Goal: Task Accomplishment & Management: Manage account settings

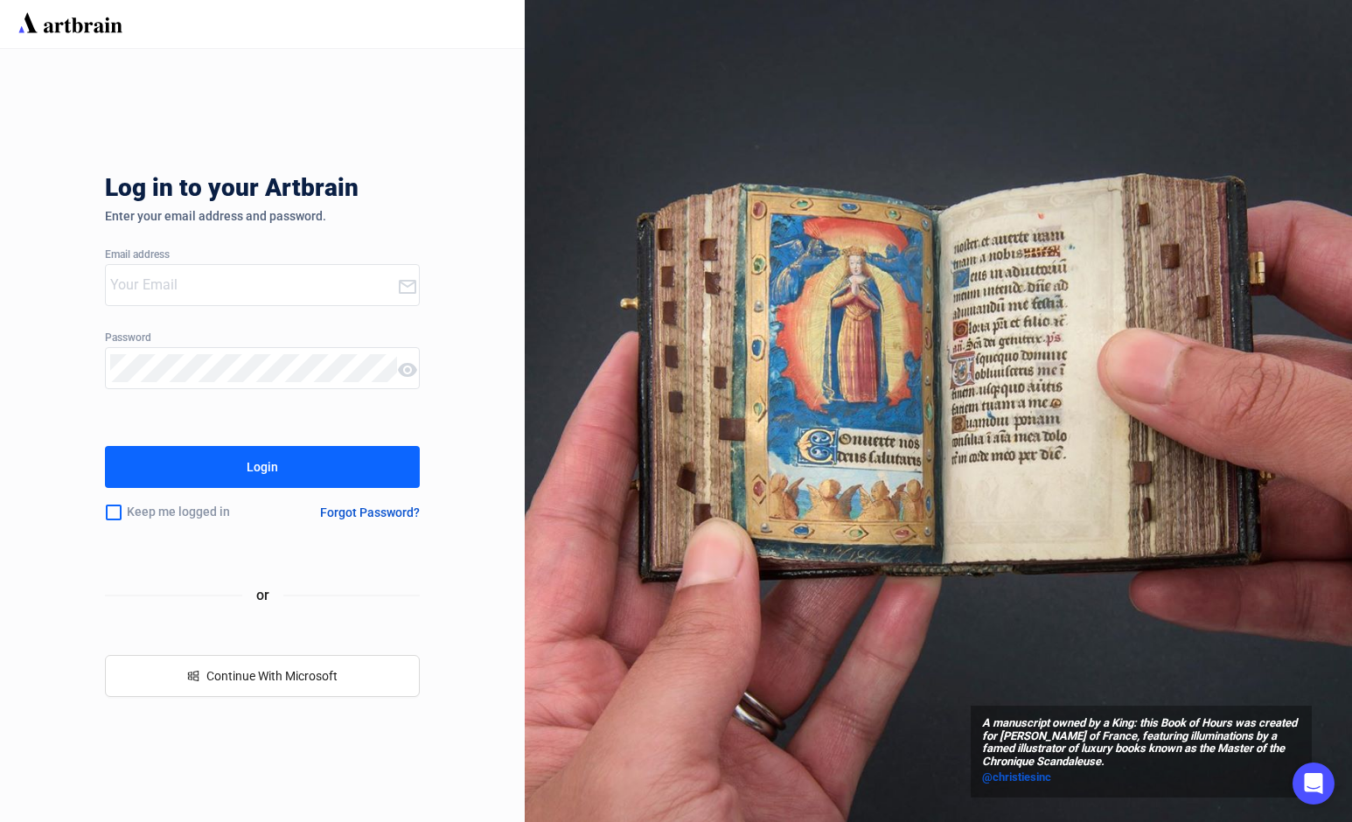
type input "[PERSON_NAME][EMAIL_ADDRESS][DOMAIN_NAME]"
click at [392, 476] on button "Login" at bounding box center [262, 467] width 315 height 42
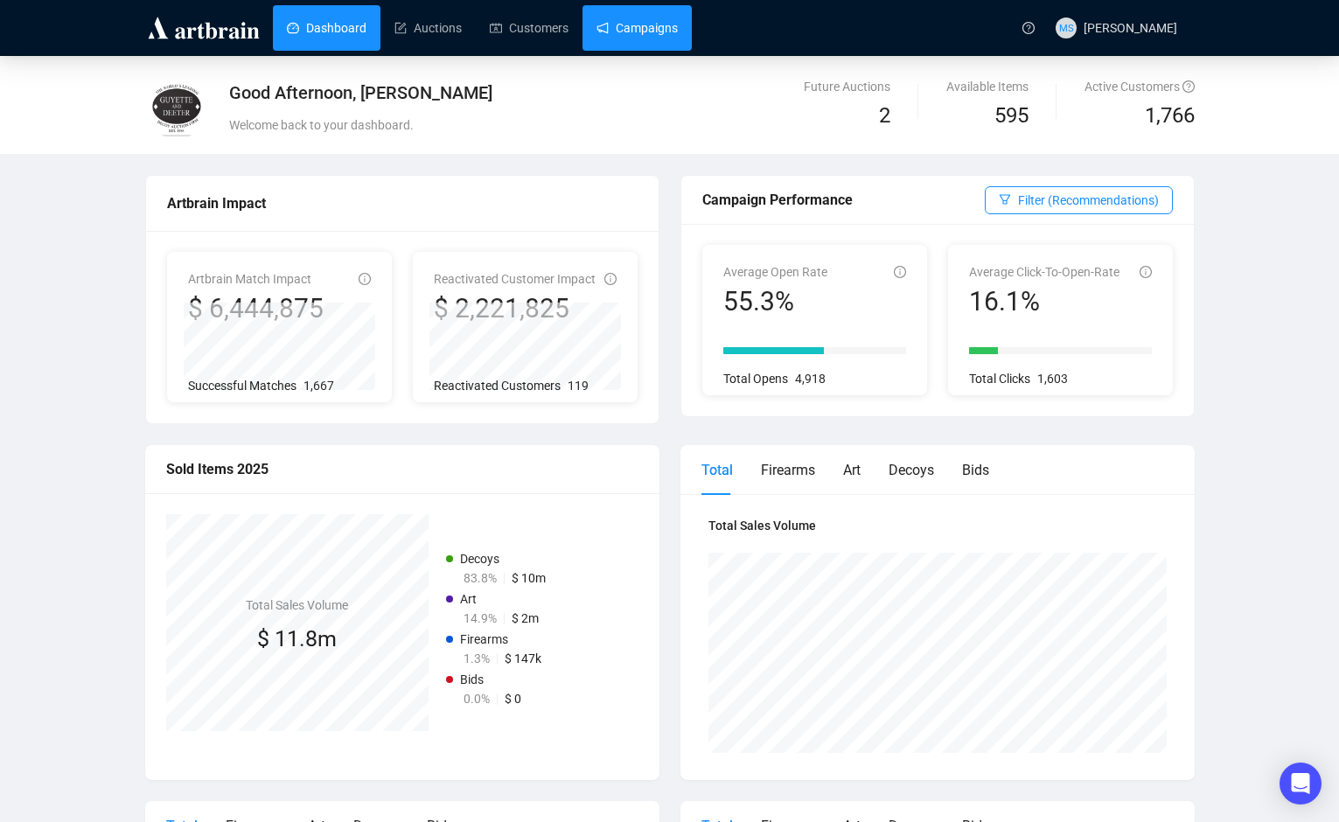
click at [641, 37] on link "Campaigns" at bounding box center [636, 27] width 81 height 45
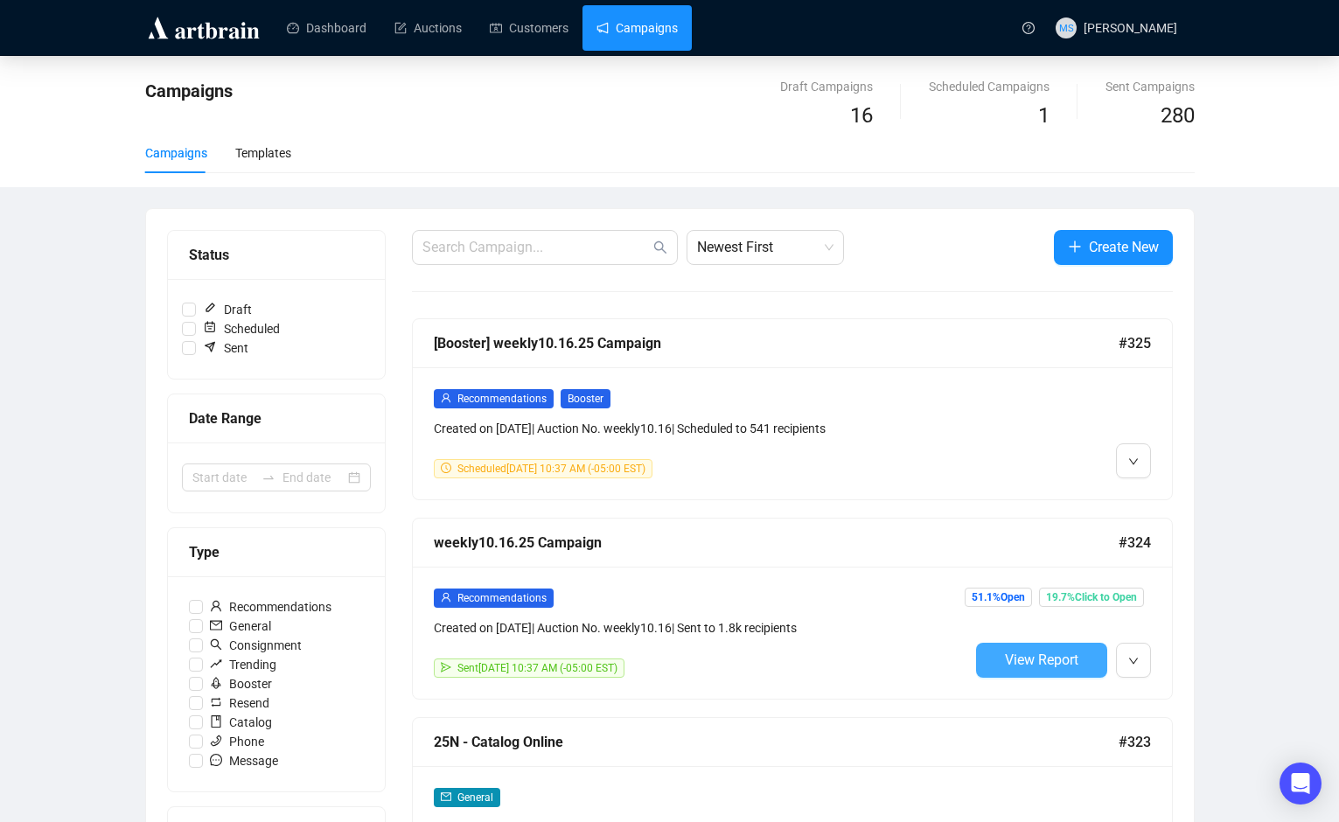
scroll to position [116, 0]
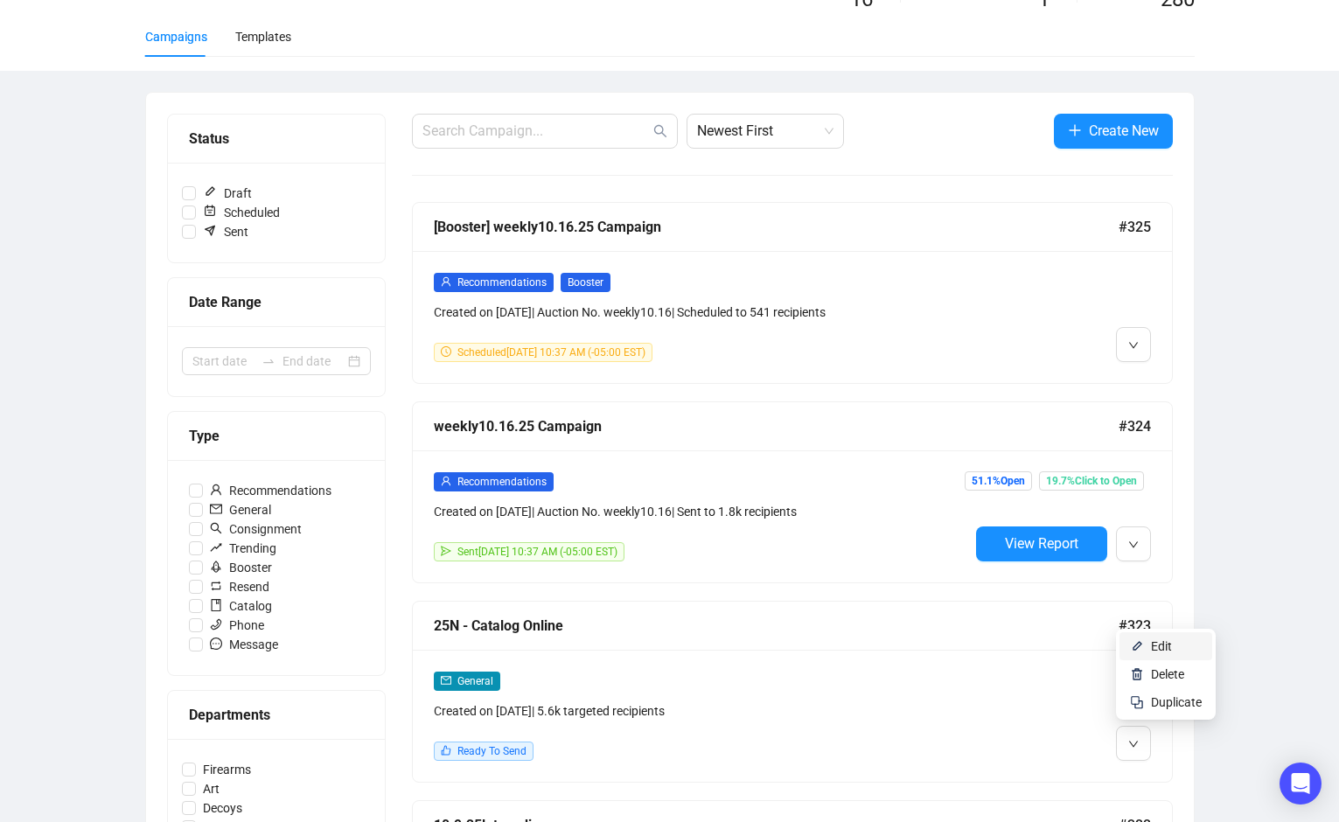
click at [1160, 650] on span "Edit" at bounding box center [1161, 646] width 21 height 14
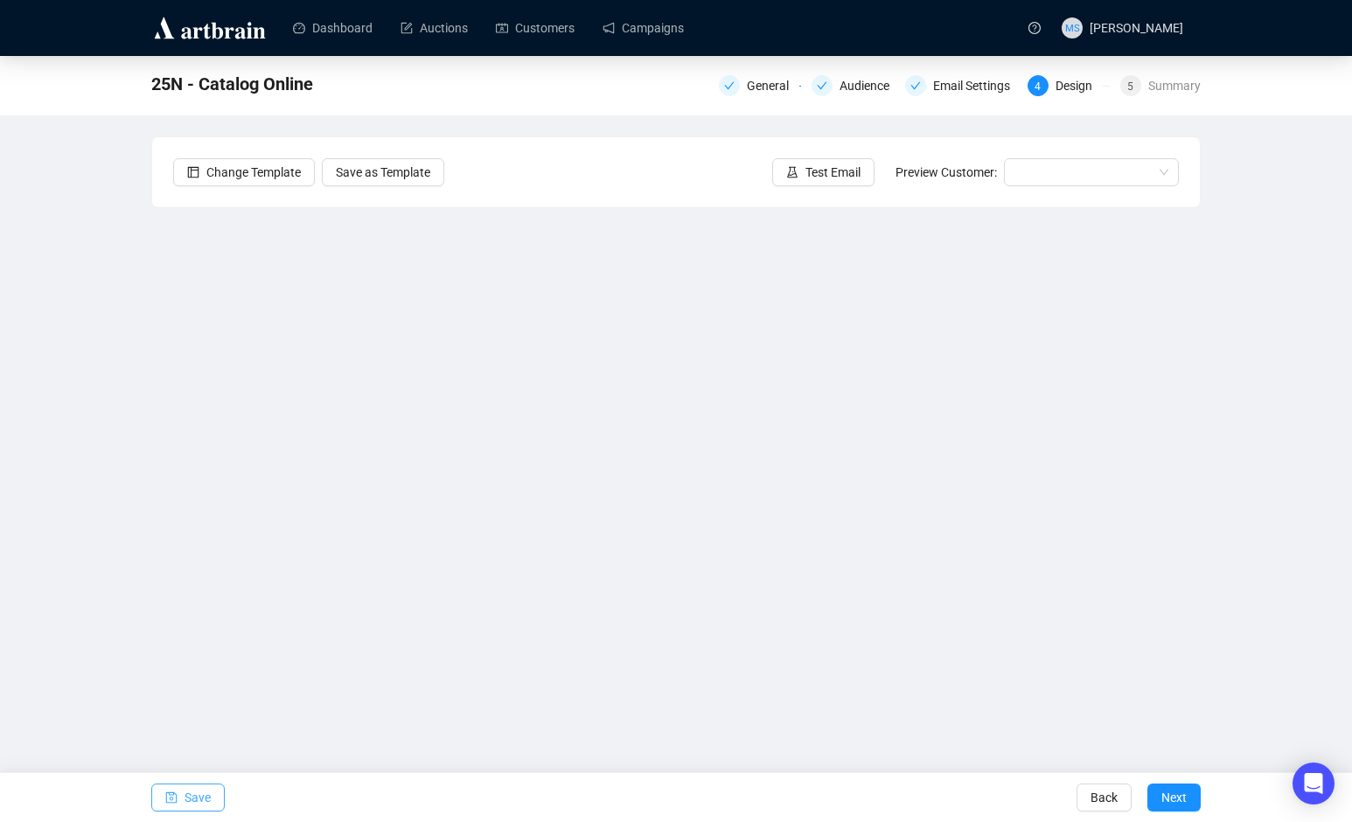
click at [213, 799] on button "Save" at bounding box center [187, 798] width 73 height 28
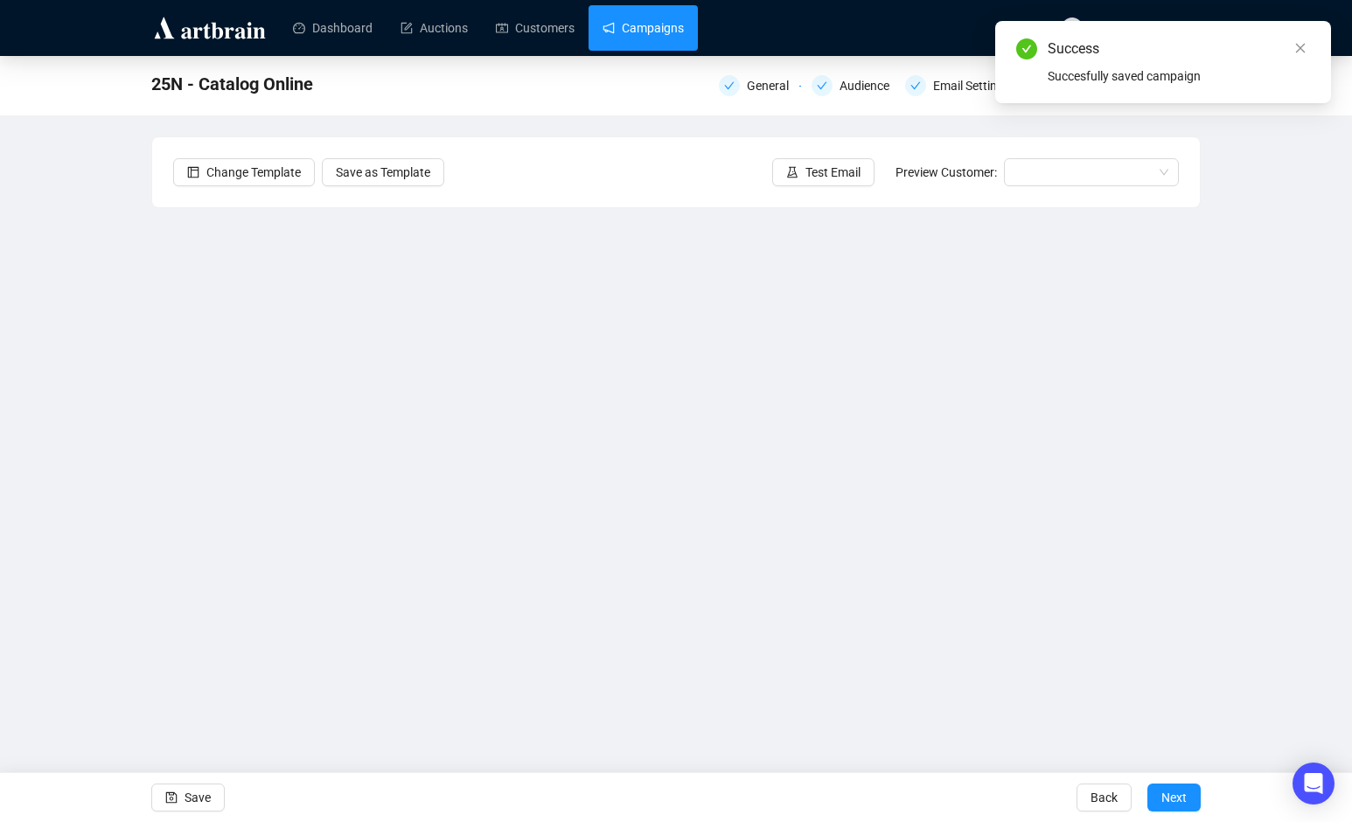
click at [609, 38] on link "Campaigns" at bounding box center [643, 27] width 81 height 45
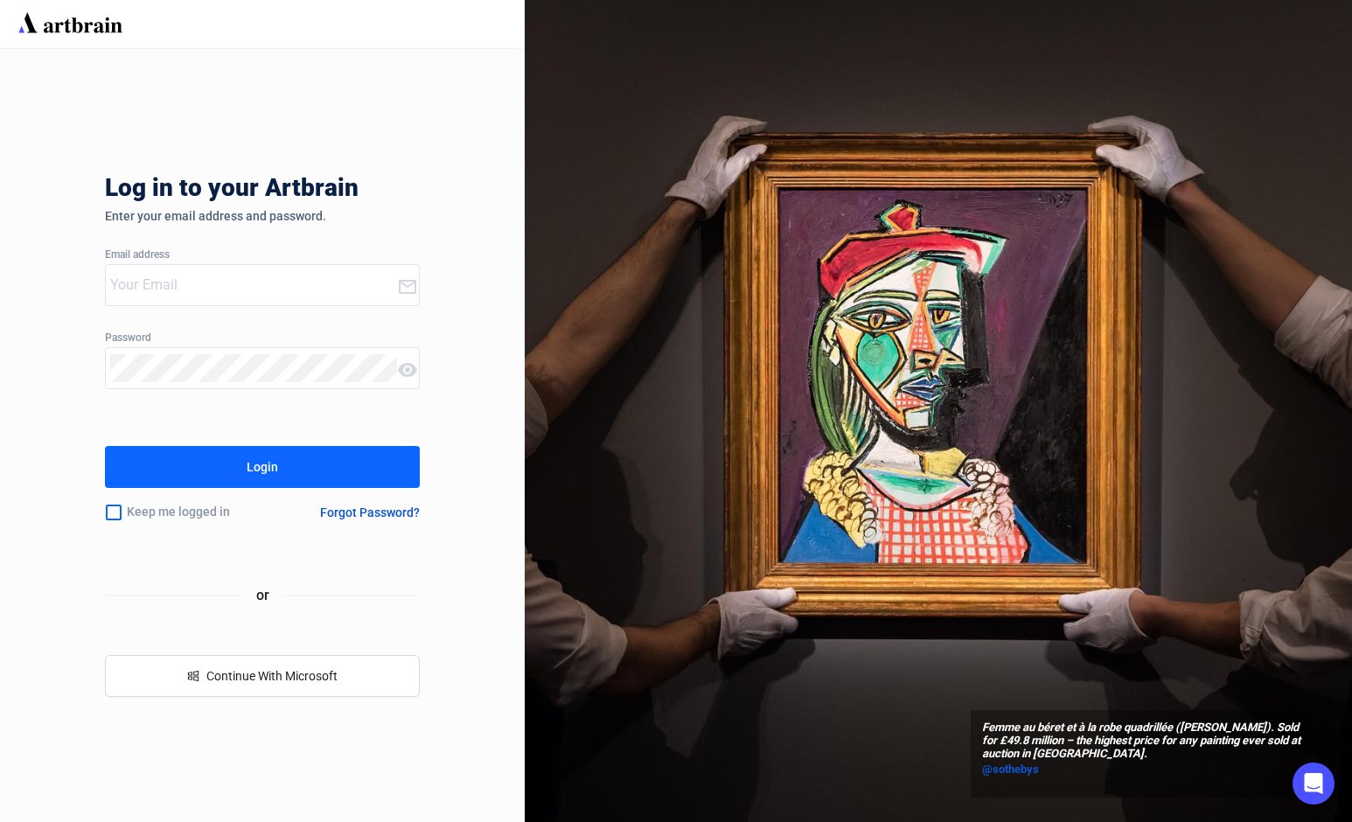
type input "[PERSON_NAME][EMAIL_ADDRESS][DOMAIN_NAME]"
click at [276, 457] on div "Login" at bounding box center [262, 467] width 31 height 28
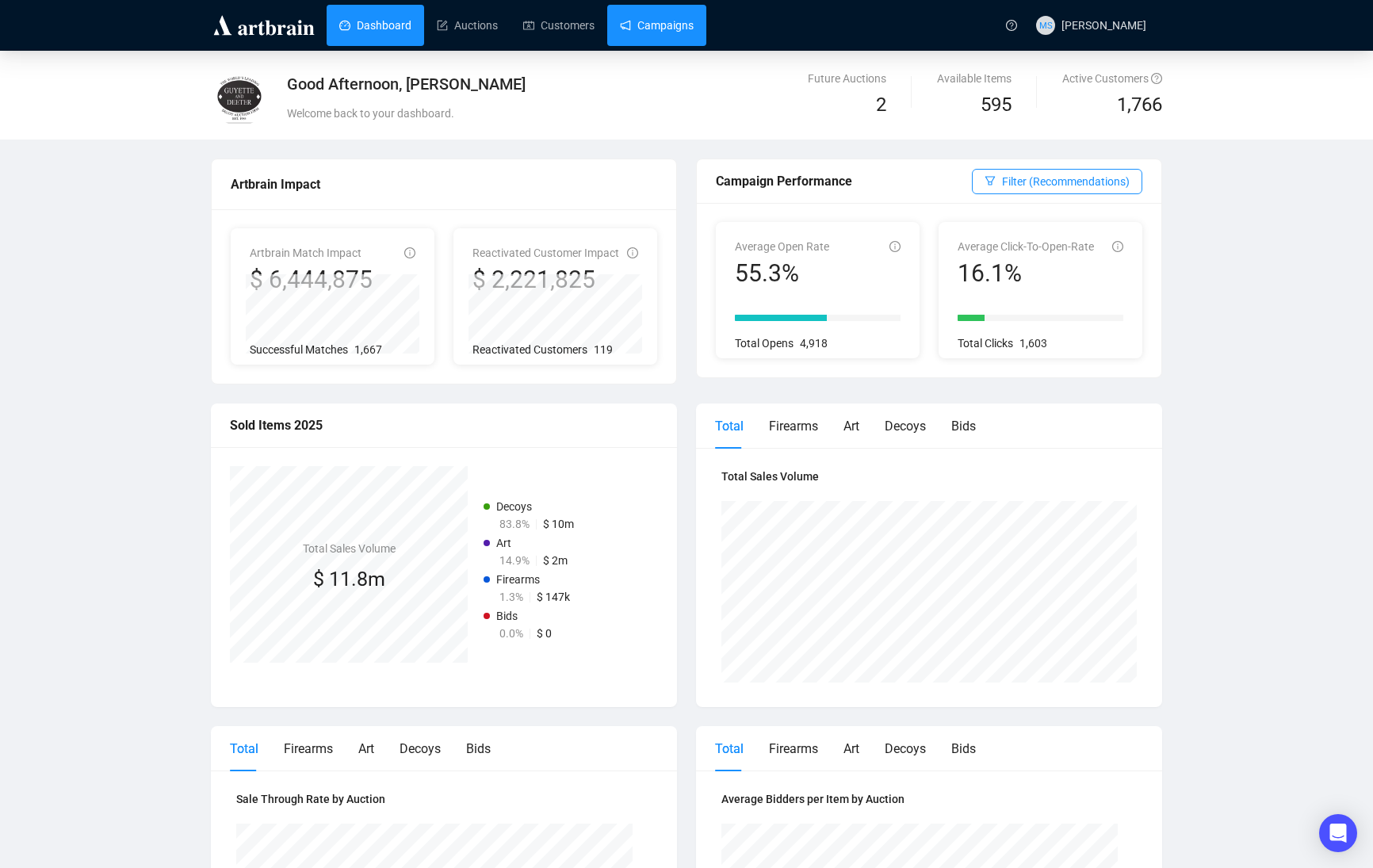
click at [666, 21] on link "Campaigns" at bounding box center [656, 24] width 73 height 41
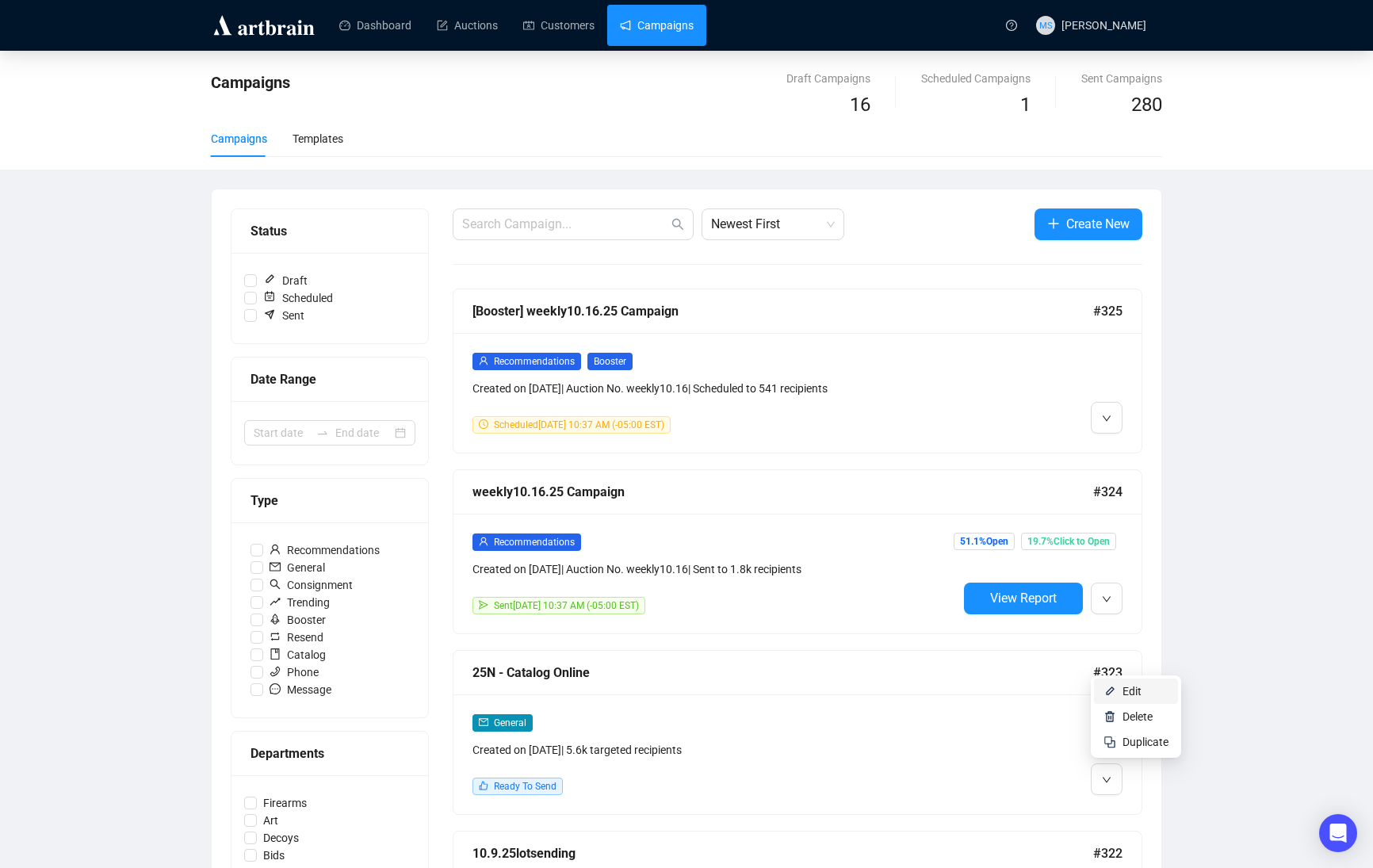
click at [1145, 699] on span "Edit" at bounding box center [1145, 690] width 46 height 17
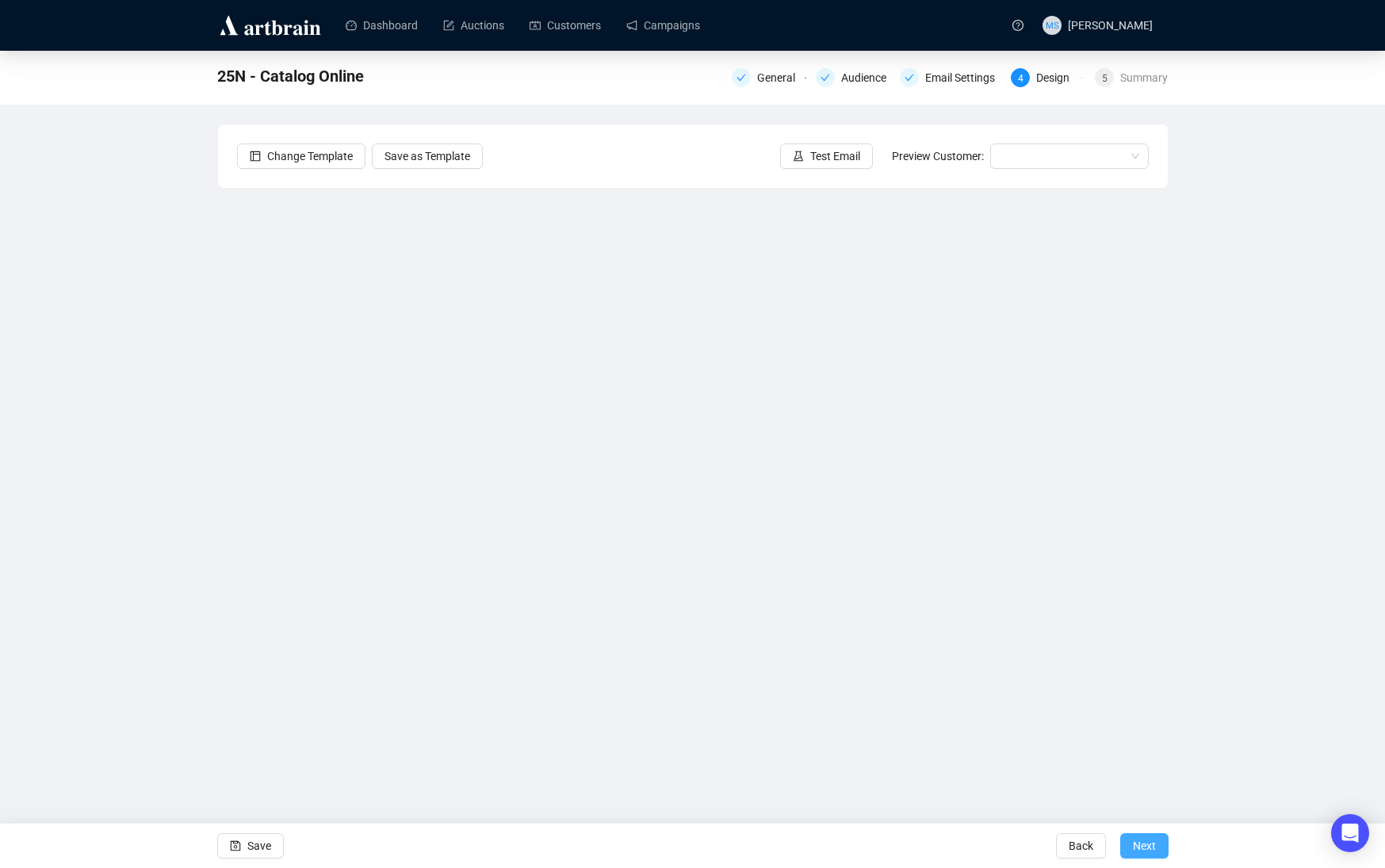
click at [1154, 744] on span "Next" at bounding box center [1144, 845] width 23 height 44
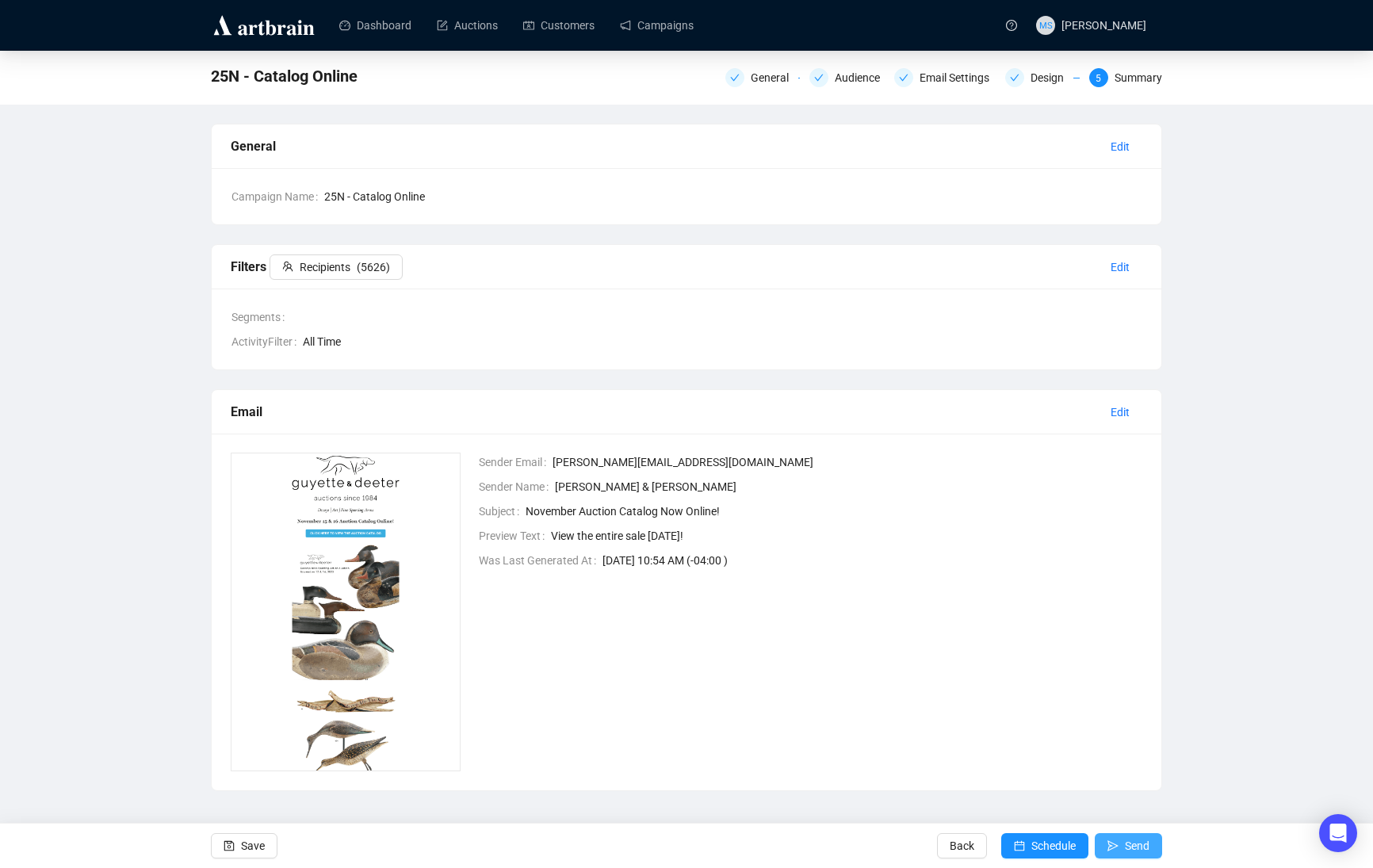
click at [1131, 744] on span "Send" at bounding box center [1136, 845] width 24 height 44
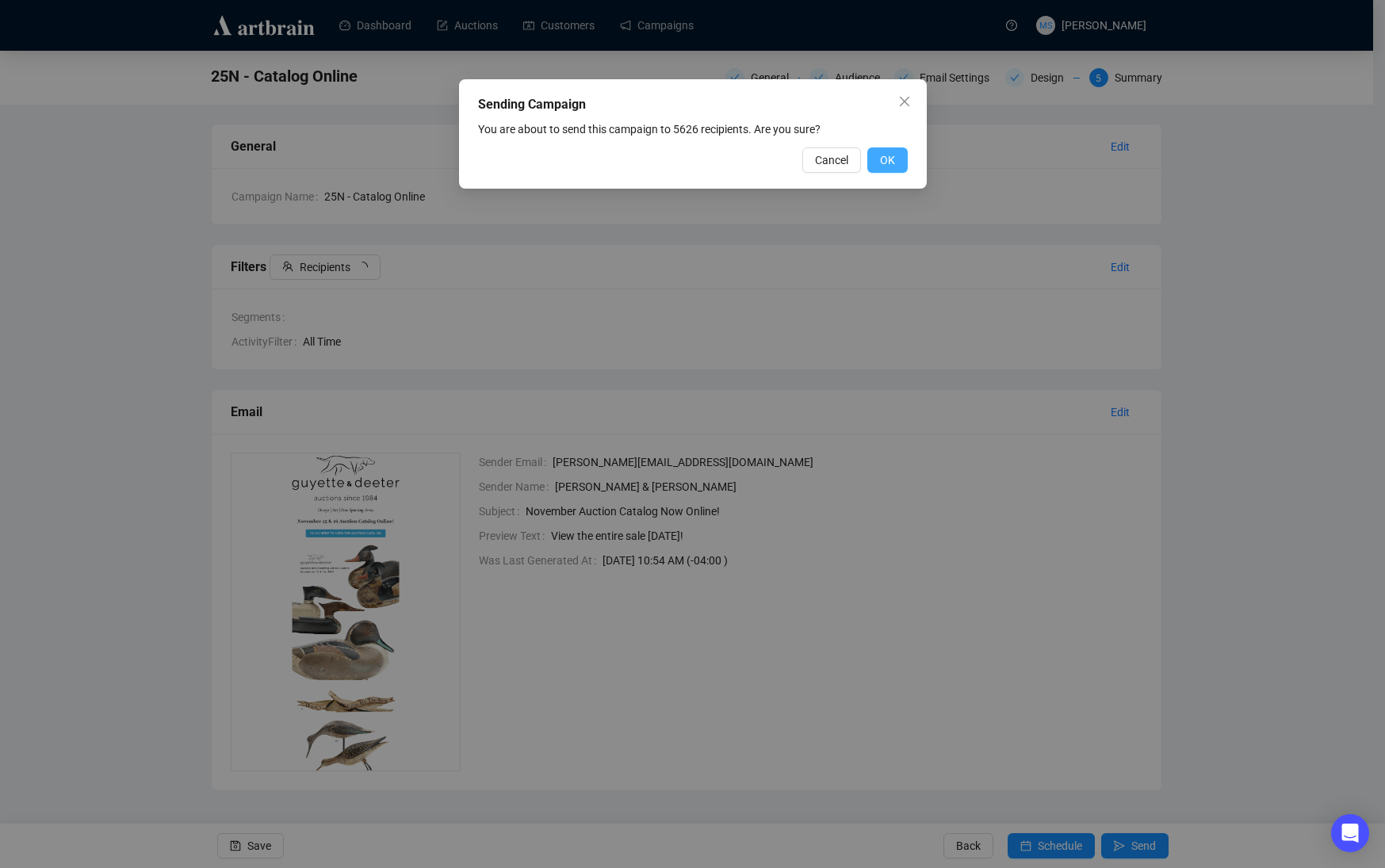
click at [895, 161] on span "OK" at bounding box center [887, 159] width 15 height 17
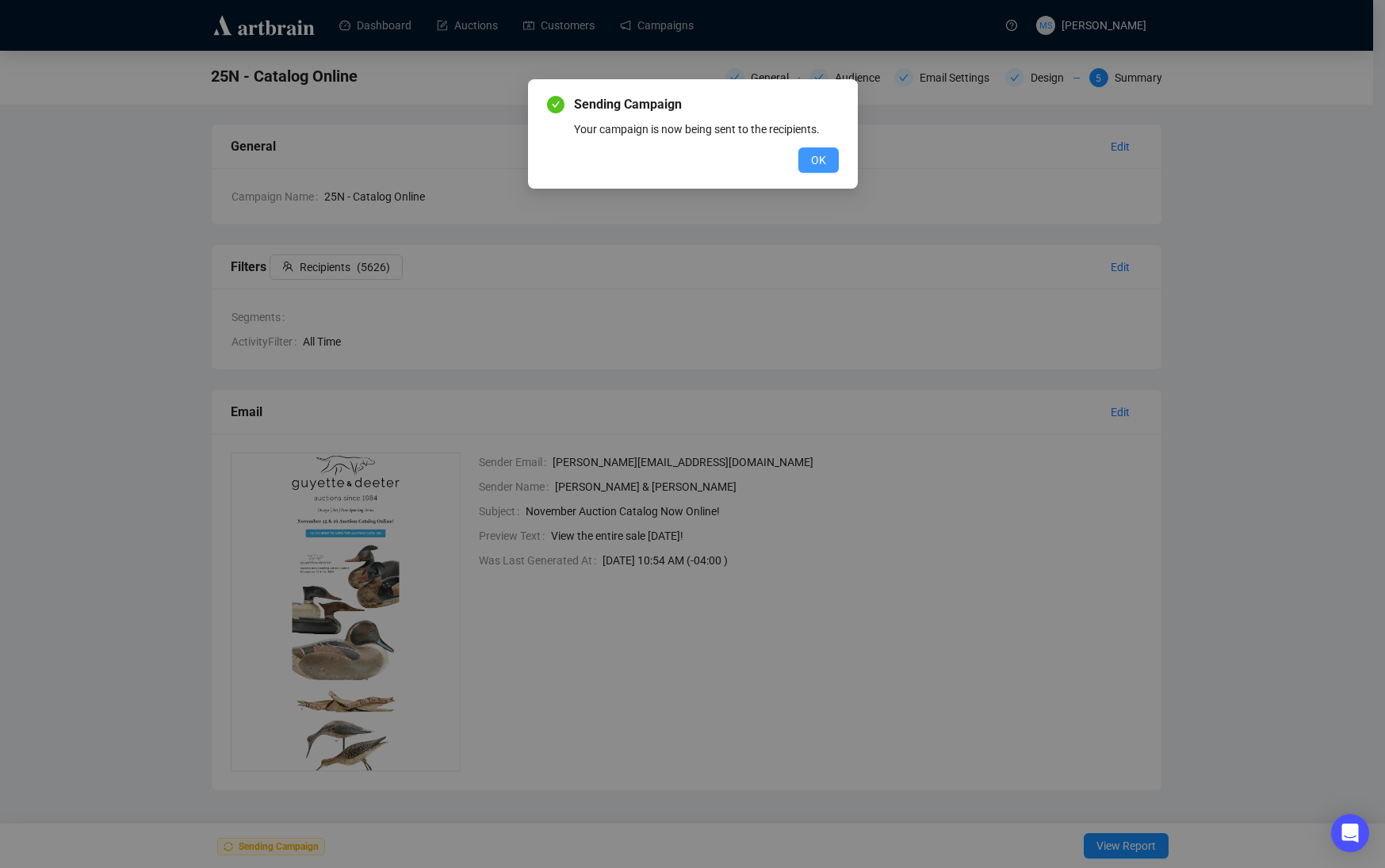
click at [827, 157] on button "OK" at bounding box center [818, 160] width 41 height 25
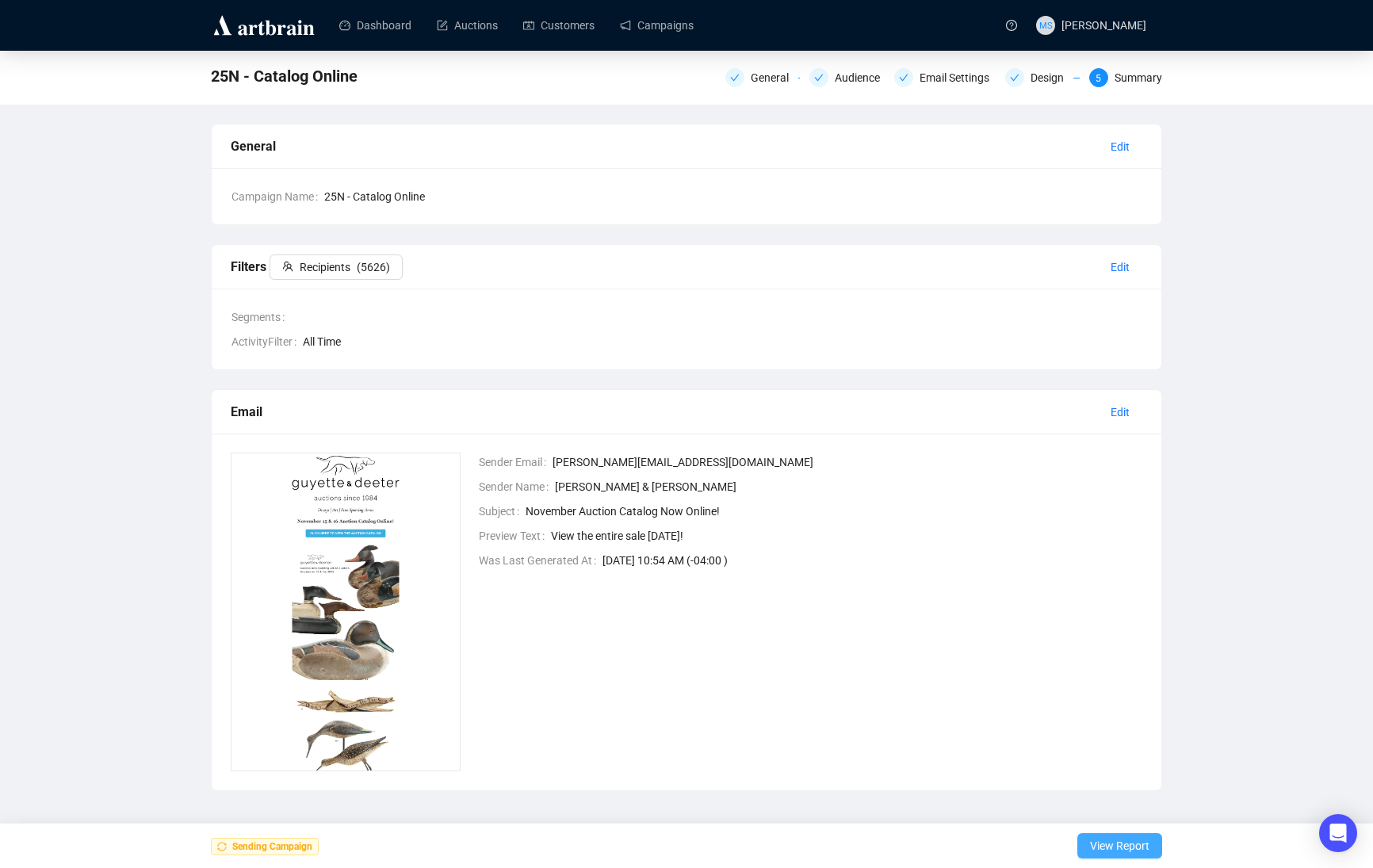
click at [1128, 744] on span "View Report" at bounding box center [1120, 845] width 60 height 44
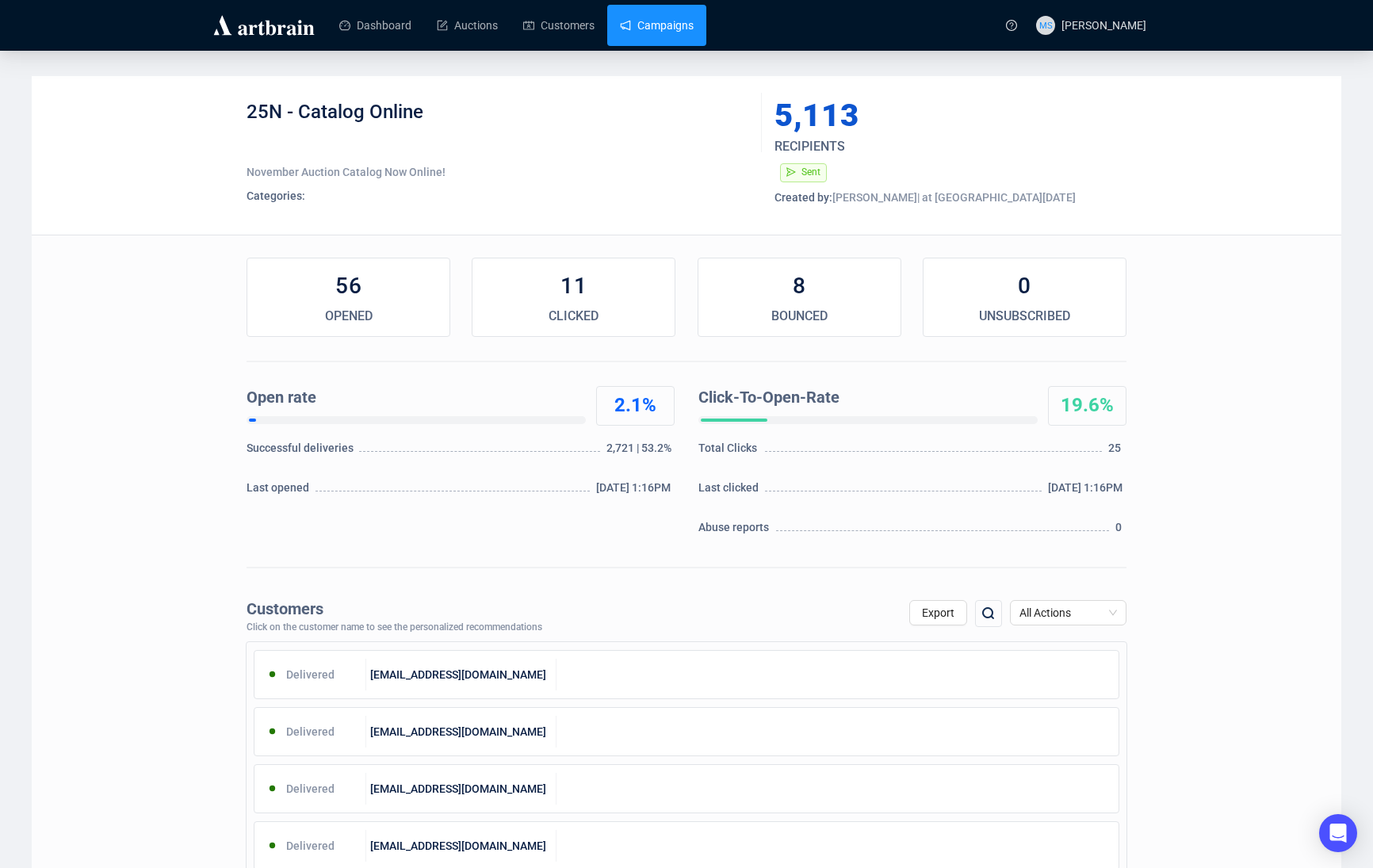
click at [669, 24] on link "Campaigns" at bounding box center [656, 24] width 73 height 41
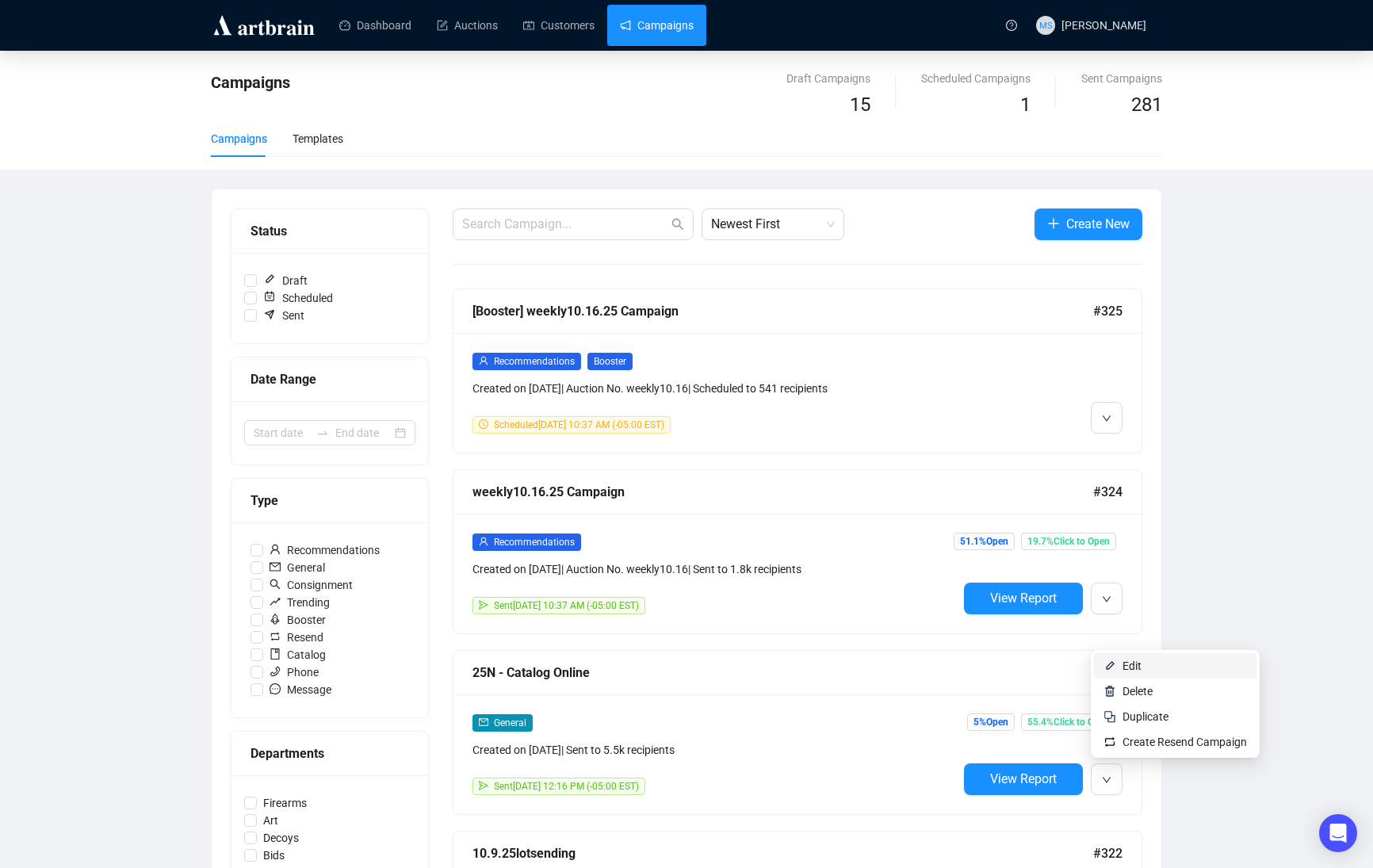
click at [1136, 663] on span "Edit" at bounding box center [1131, 666] width 19 height 13
